Goal: Information Seeking & Learning: Learn about a topic

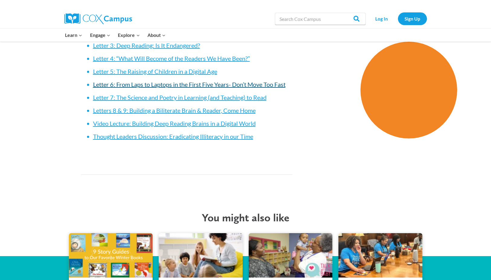
scroll to position [831, 0]
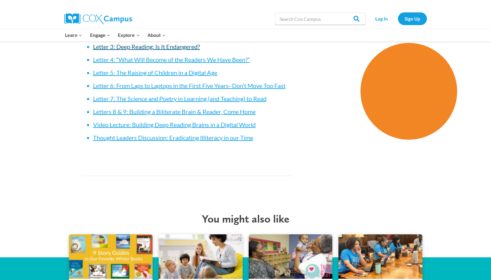
click at [143, 45] on link "Letter 3: Deep Reading: Is It Endangered?" at bounding box center [146, 46] width 107 height 7
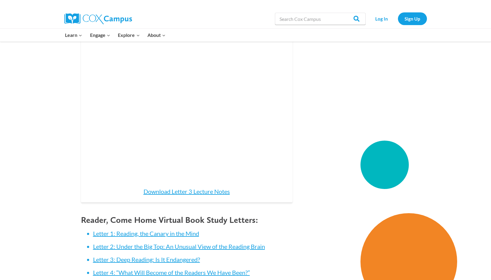
scroll to position [722, 0]
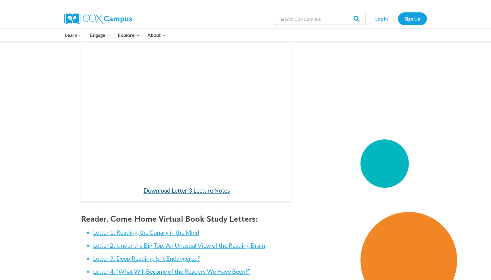
click at [173, 189] on link "Download Letter 3 Lecture Notes" at bounding box center [187, 189] width 86 height 7
click at [138, 257] on link "Letter 3: Deep Reading: Is It Endangered?" at bounding box center [146, 257] width 107 height 7
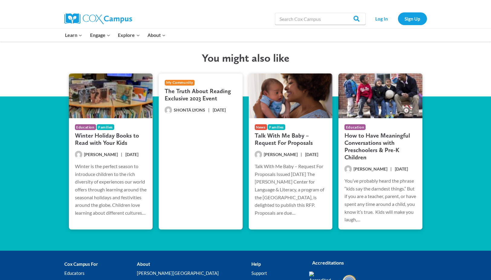
scroll to position [809, 0]
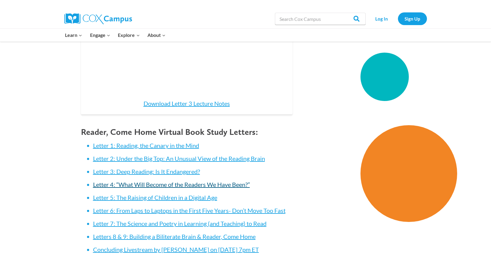
click at [143, 186] on link "Letter 4: “What Will Become of the Readers We Have Been?”" at bounding box center [171, 184] width 157 height 7
click at [134, 171] on link "Letter 3: Deep Reading: Is It Endangered?" at bounding box center [146, 171] width 107 height 7
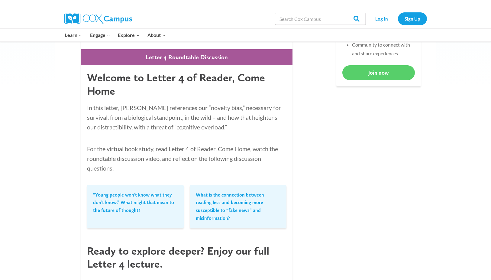
scroll to position [31, 0]
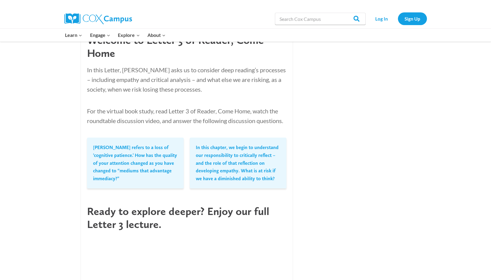
scroll to position [131, 0]
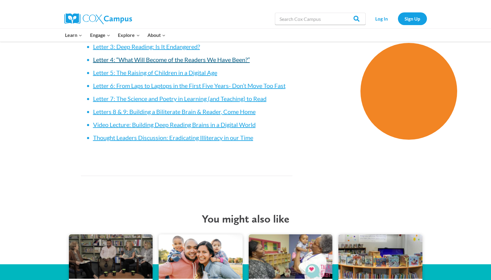
click at [133, 60] on link "Letter 4: “What Will Become of the Readers We Have Been?”" at bounding box center [171, 59] width 157 height 7
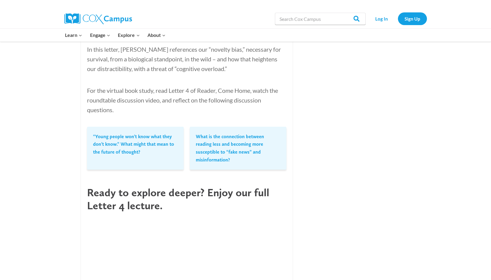
scroll to position [579, 0]
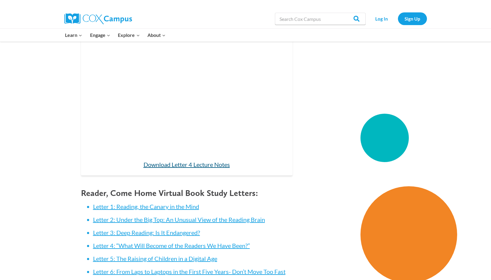
click at [164, 161] on link "Download Letter 4 Lecture Notes" at bounding box center [187, 164] width 86 height 7
